Goal: Information Seeking & Learning: Find specific fact

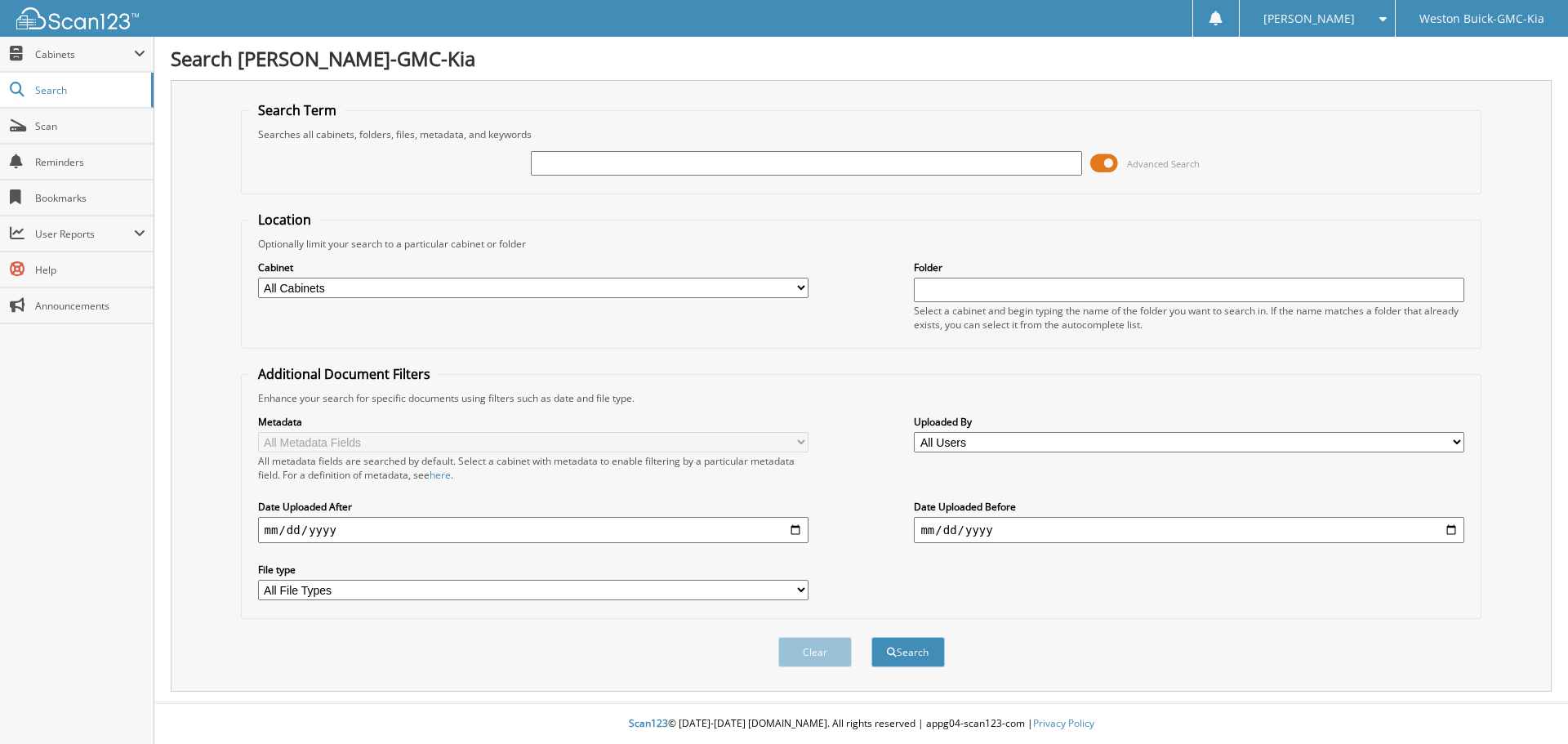
click at [1094, 166] on span at bounding box center [1103, 163] width 28 height 25
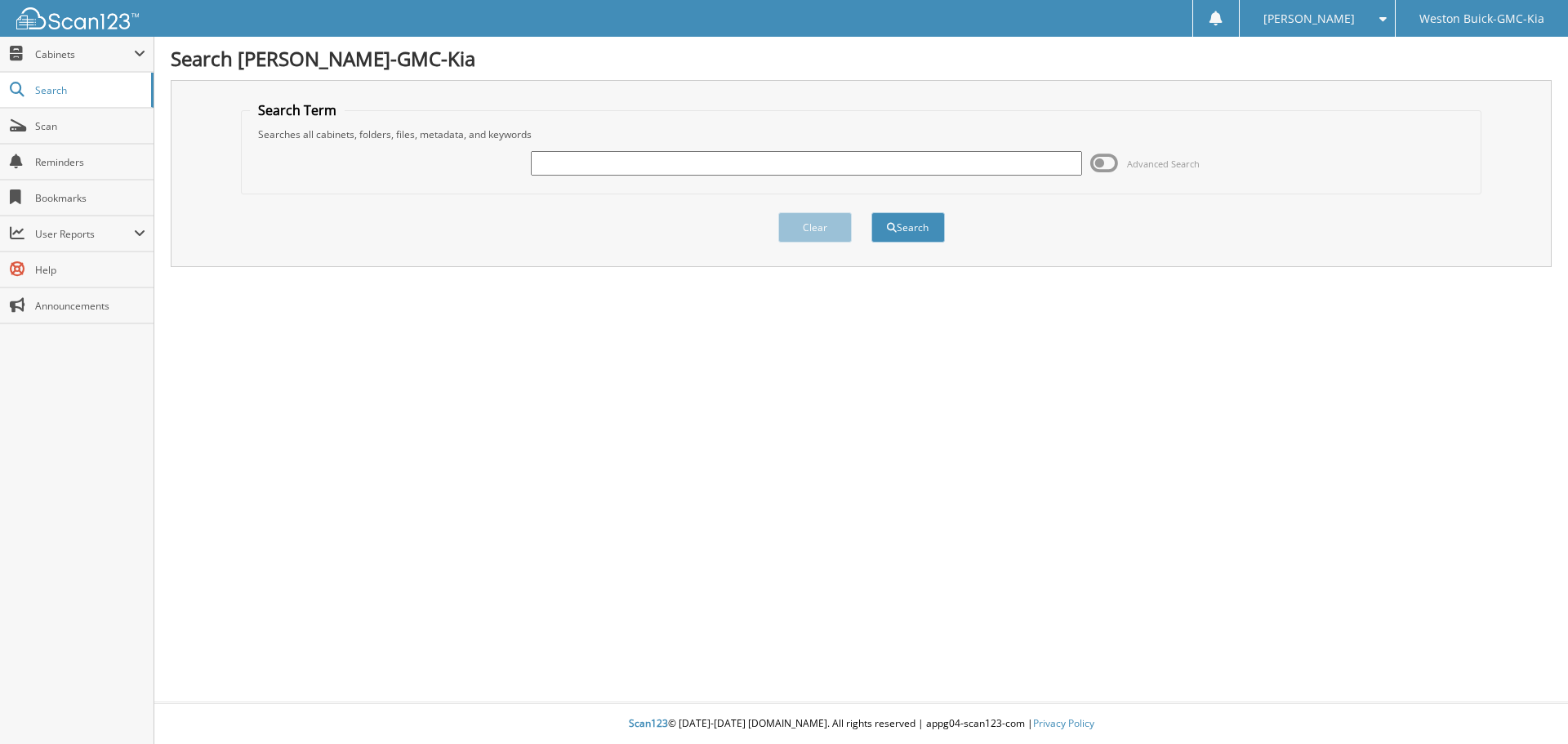
click at [667, 154] on input "text" at bounding box center [806, 163] width 550 height 25
type input "118024"
click at [871, 212] on button "Search" at bounding box center [907, 227] width 74 height 31
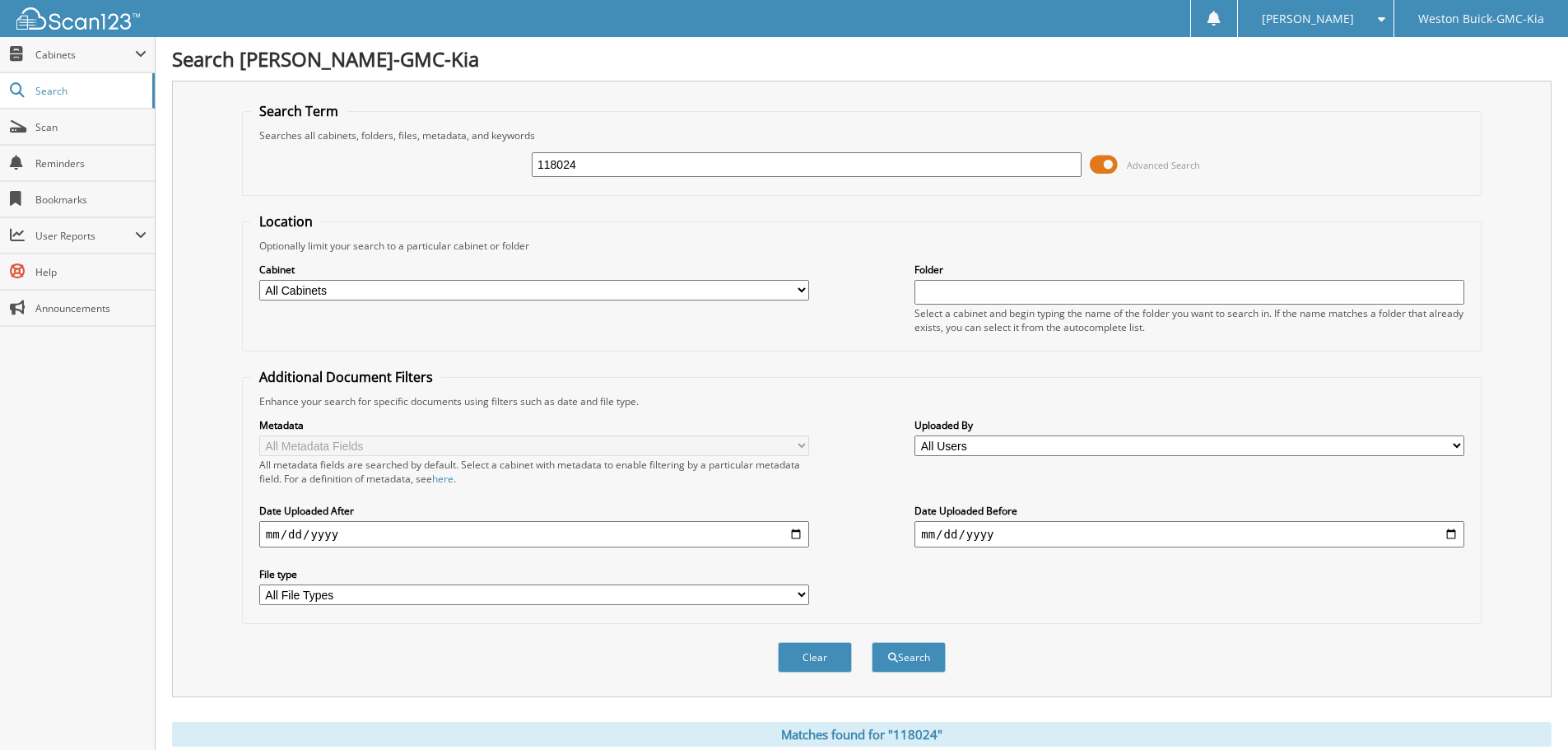
click at [1120, 160] on span "Advanced Search" at bounding box center [1144, 165] width 111 height 25
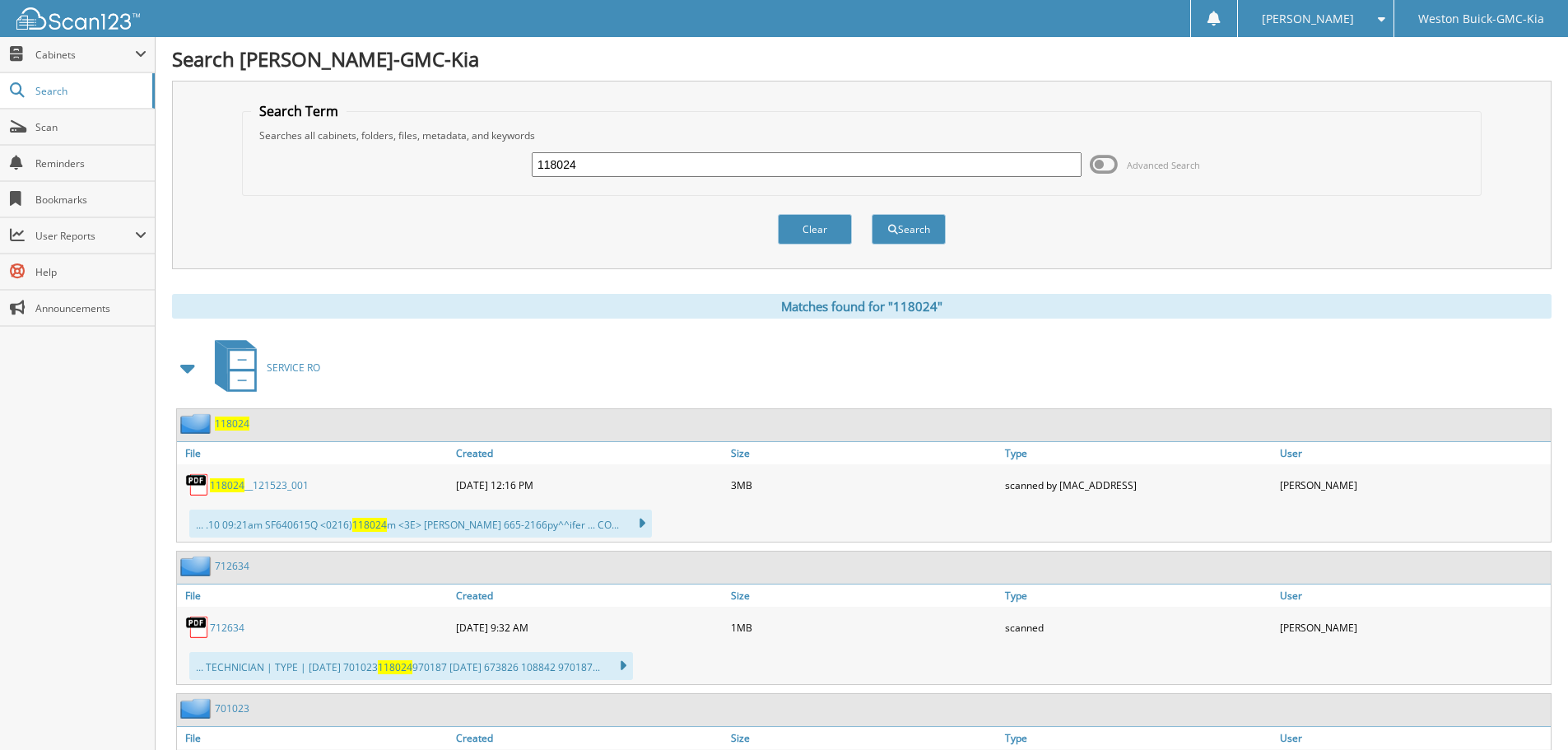
click at [244, 487] on link "118024 __121523_001" at bounding box center [259, 485] width 99 height 14
